Goal: Complete application form

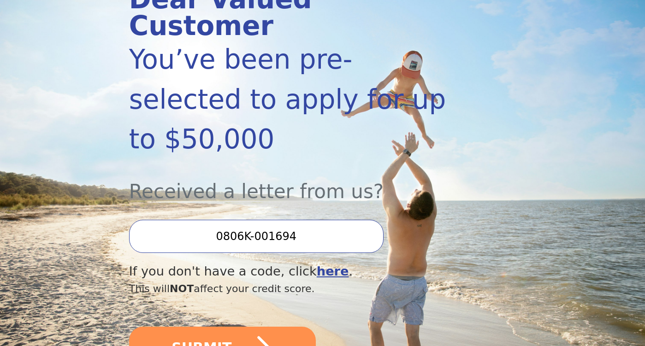
scroll to position [154, 0]
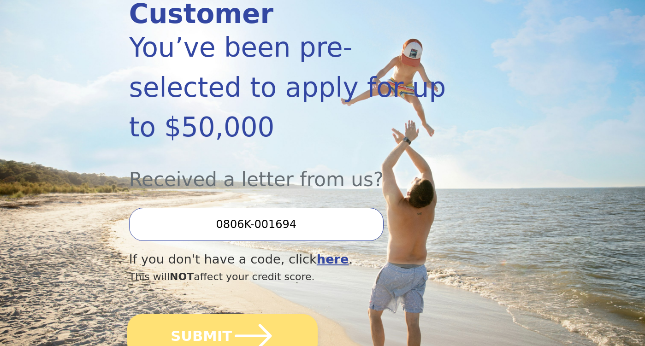
click at [281, 314] on button "SUBMIT" at bounding box center [222, 335] width 190 height 43
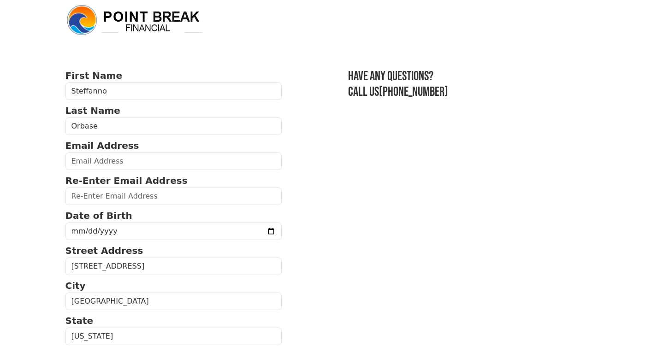
scroll to position [9, 0]
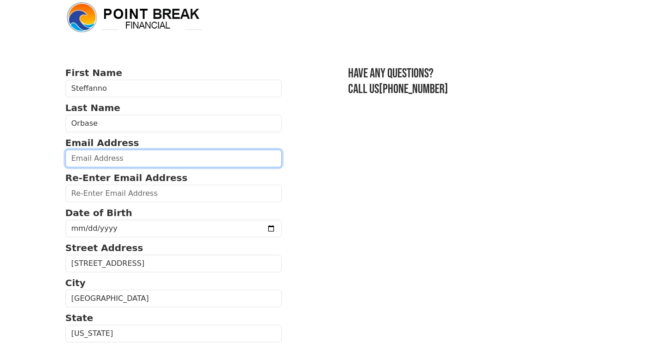
click at [238, 159] on input "email" at bounding box center [173, 159] width 217 height 18
type input "[EMAIL_ADDRESS][DOMAIN_NAME]"
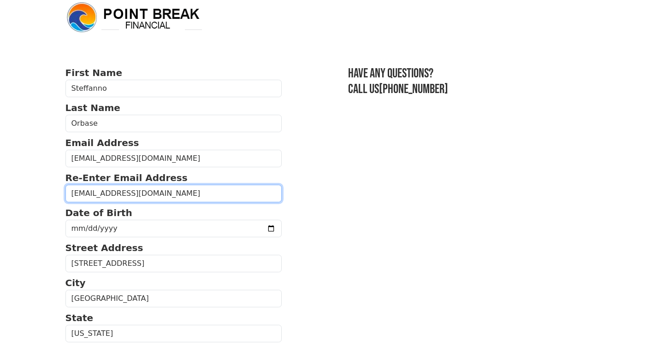
type input "[EMAIL_ADDRESS][DOMAIN_NAME]"
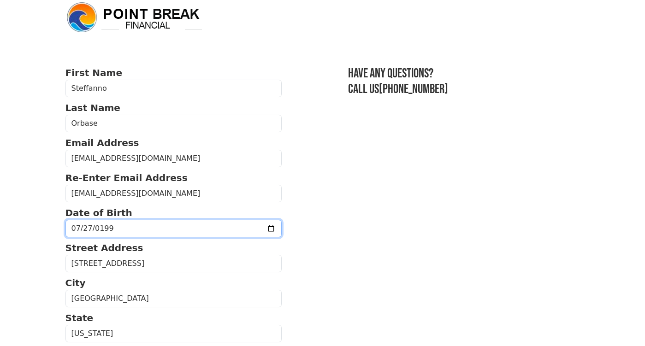
type input "[DATE]"
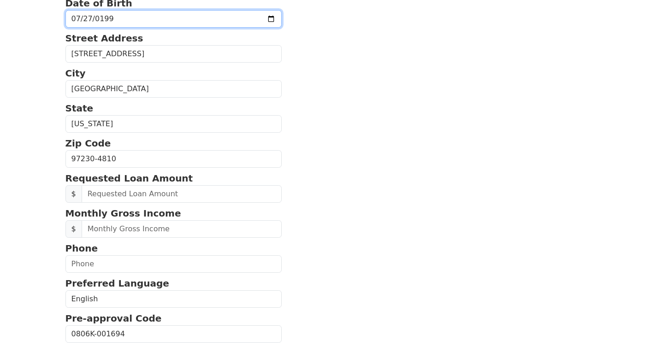
scroll to position [226, 0]
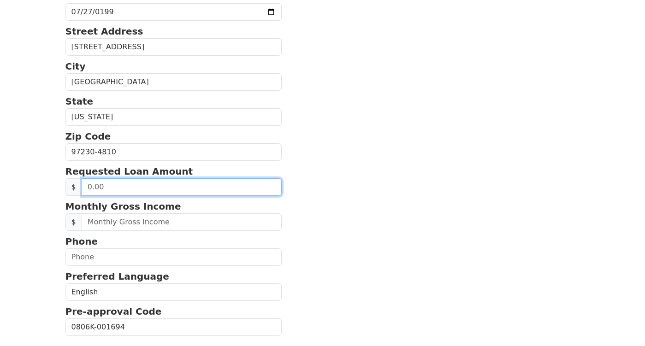
click at [218, 193] on input "text" at bounding box center [182, 187] width 200 height 18
type input "20,000.00"
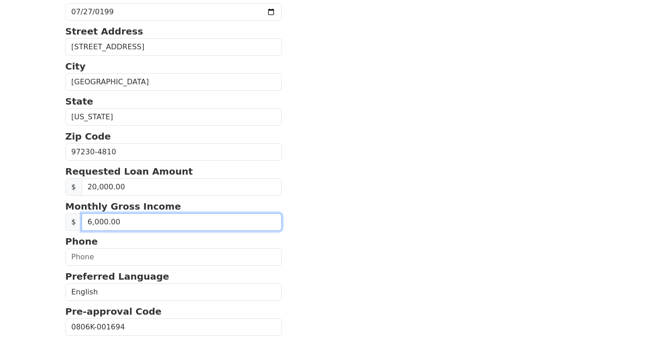
type input "60,000.00"
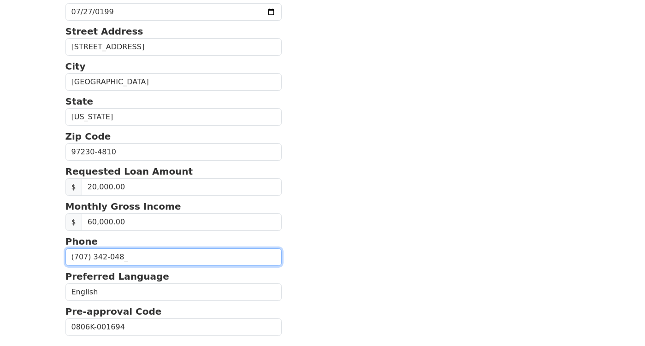
type input "[PHONE_NUMBER]"
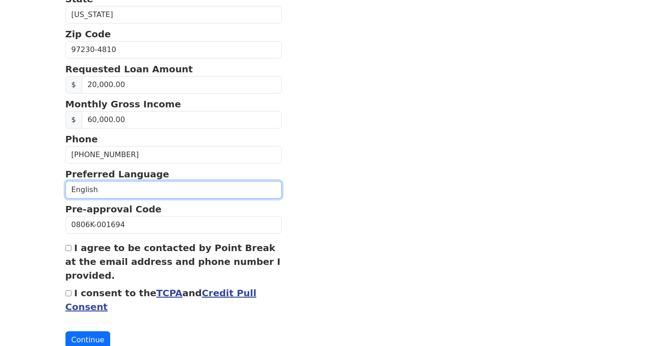
scroll to position [367, 0]
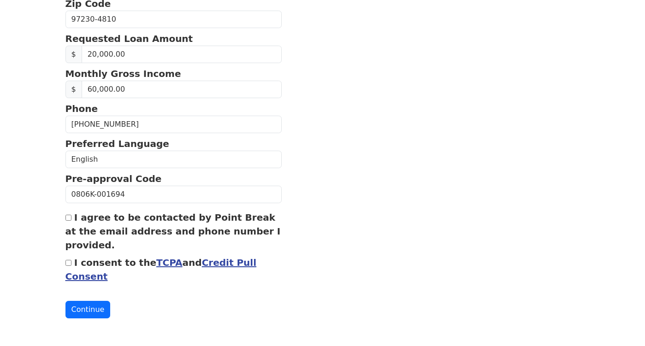
click at [79, 225] on label "I agree to be contacted by Point Break at the email address and phone number I …" at bounding box center [172, 231] width 215 height 39
click at [71, 221] on input "I agree to be contacted by Point Break at the email address and phone number I …" at bounding box center [68, 218] width 6 height 6
checkbox input "true"
click at [72, 264] on div "I consent to the TCPA and Credit Pull Consent" at bounding box center [173, 270] width 217 height 28
click at [70, 265] on input "I consent to the TCPA and Credit Pull Consent" at bounding box center [68, 263] width 6 height 6
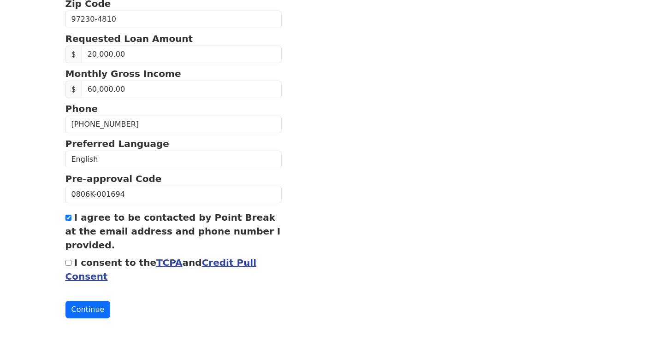
checkbox input "true"
click at [101, 305] on button "Continue" at bounding box center [87, 310] width 45 height 18
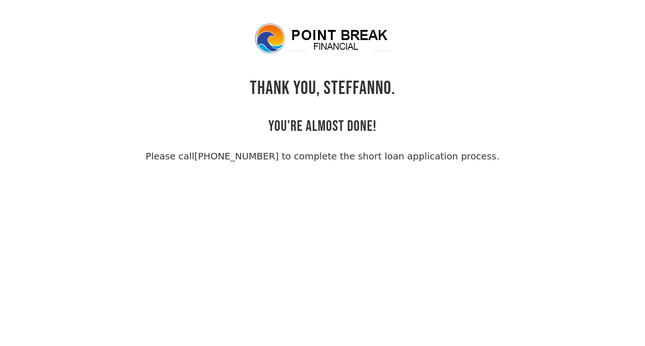
click at [254, 159] on link "(855) 202-9500 to complete the short loan application process." at bounding box center [346, 156] width 305 height 11
click at [394, 151] on link "(855) 202-9500 to complete the short loan application process." at bounding box center [346, 156] width 305 height 11
click at [306, 120] on h2 "YOU'RE ALMOST DONE!" at bounding box center [322, 118] width 108 height 36
